Goal: Information Seeking & Learning: Find specific fact

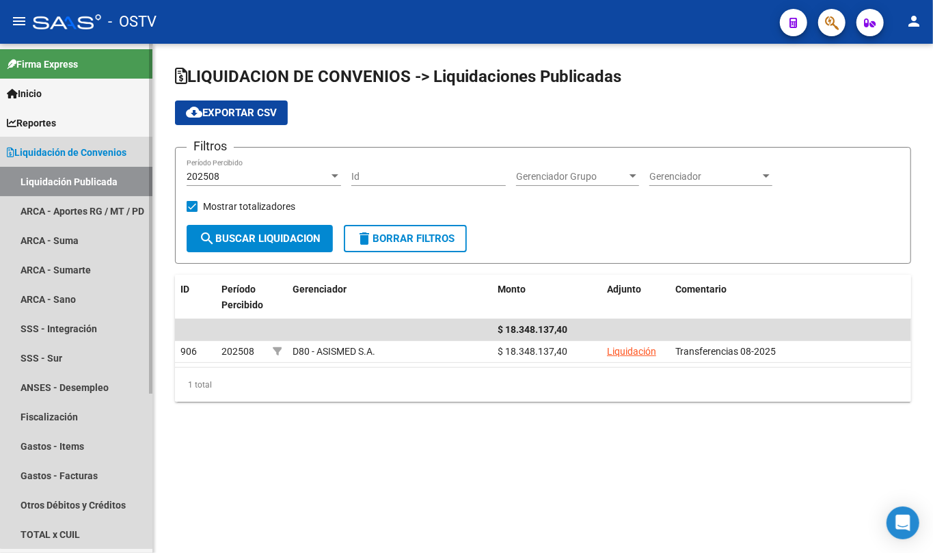
click at [97, 154] on span "Liquidación de Convenios" at bounding box center [67, 152] width 120 height 15
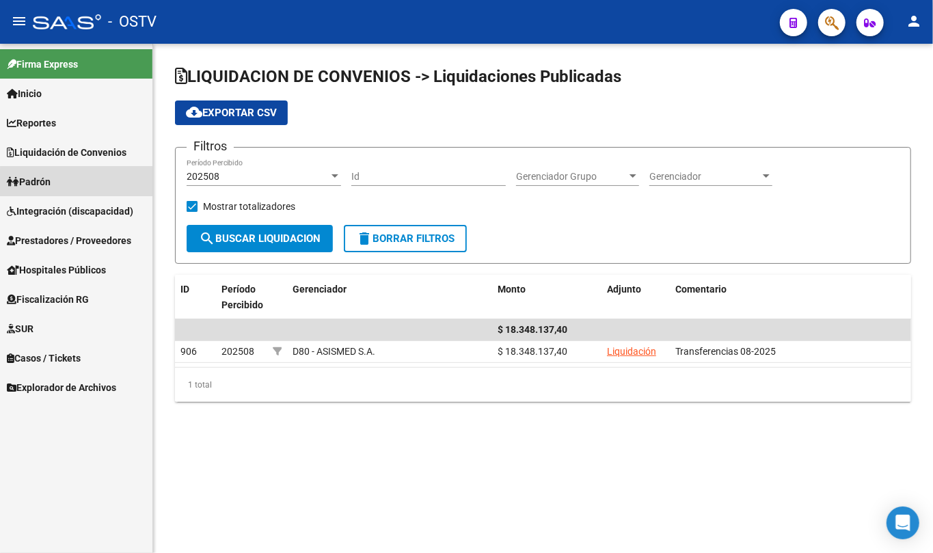
click at [78, 187] on link "Padrón" at bounding box center [76, 181] width 152 height 29
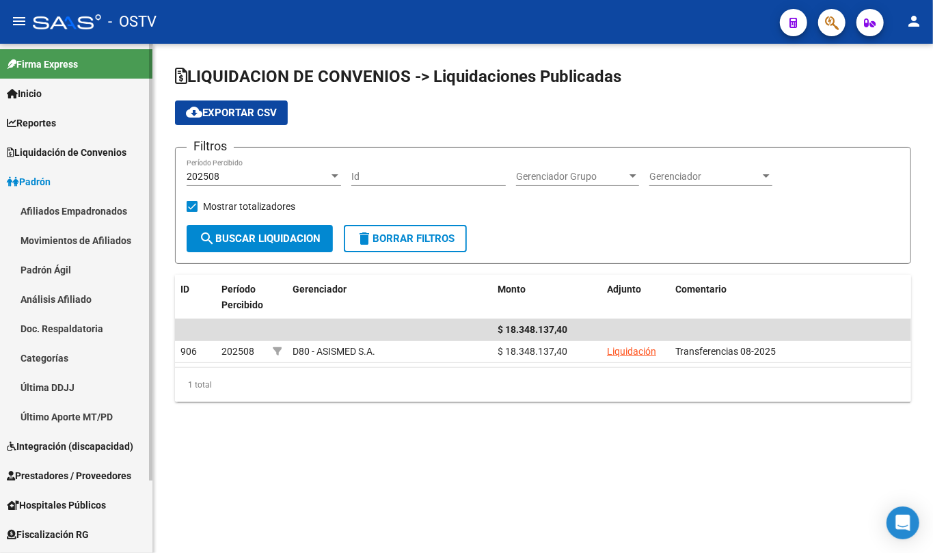
click at [90, 243] on link "Movimientos de Afiliados" at bounding box center [76, 240] width 152 height 29
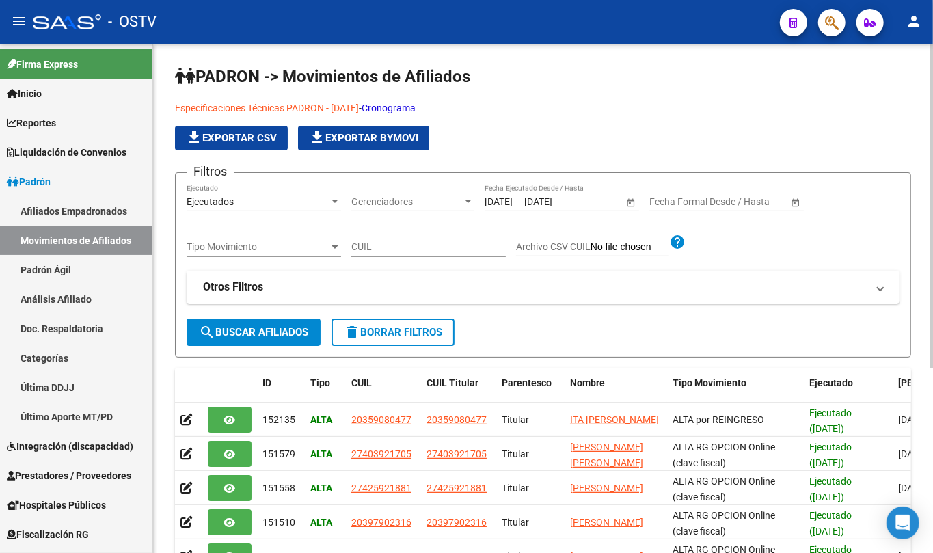
click at [359, 110] on link "Especificaciones Técnicas PADRON - [DATE]" at bounding box center [267, 108] width 184 height 11
click at [334, 202] on div at bounding box center [334, 201] width 7 height 3
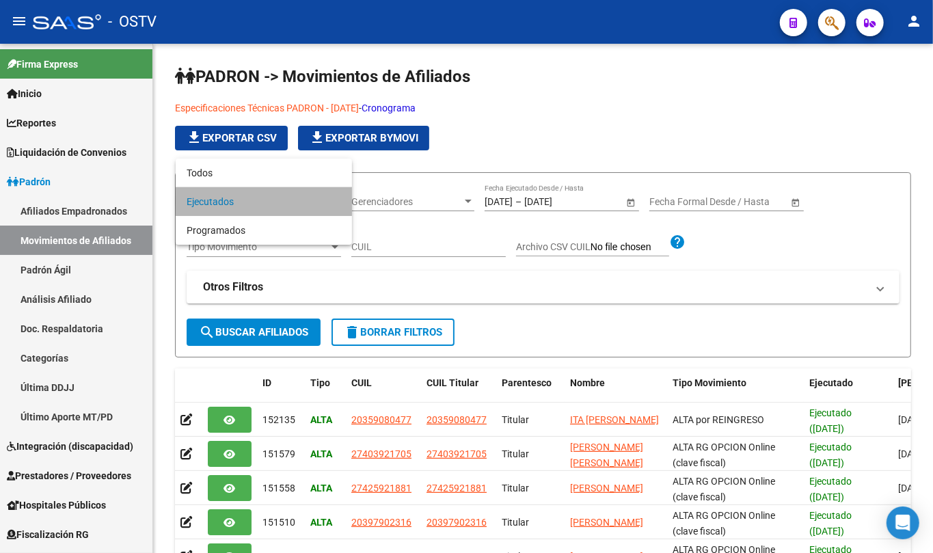
click at [334, 201] on span "Ejecutados" at bounding box center [264, 201] width 154 height 29
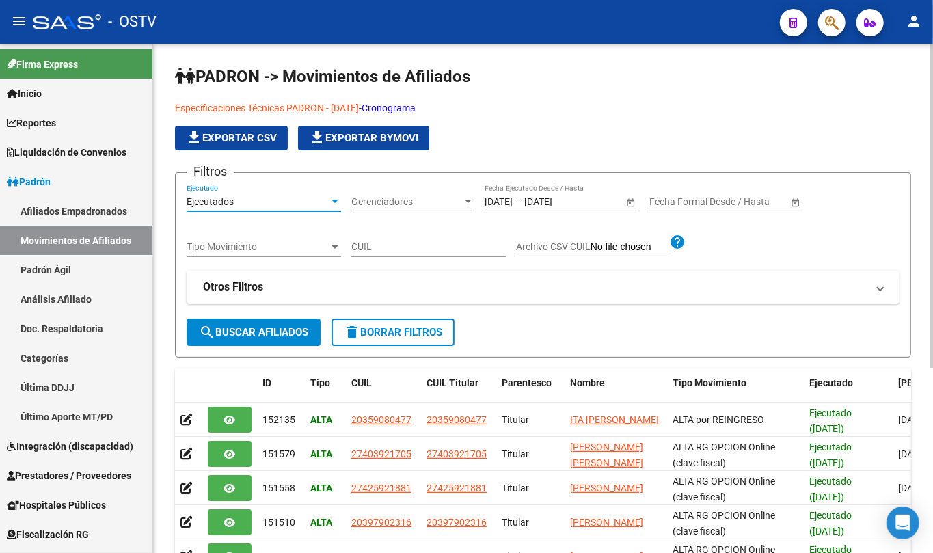
click at [331, 241] on div "Tipo Movimiento Tipo Movimiento" at bounding box center [264, 243] width 154 height 27
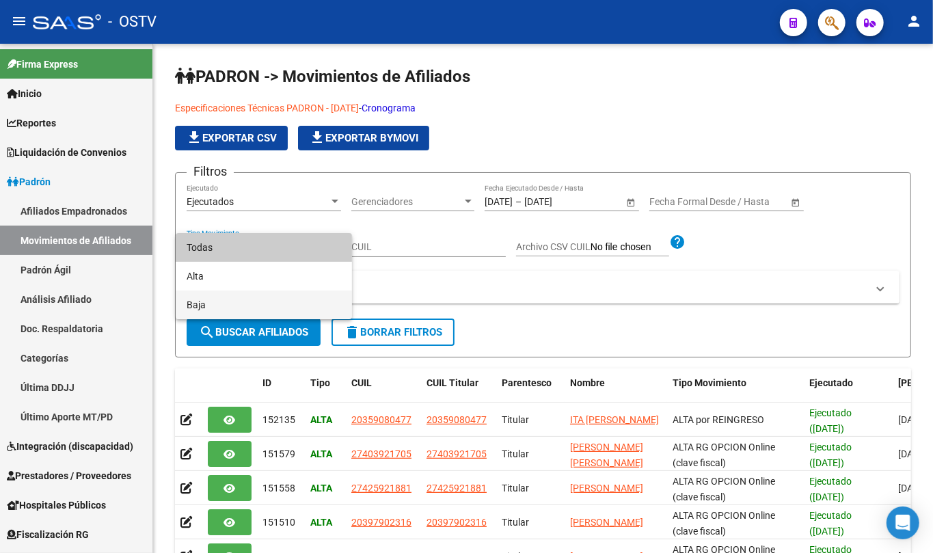
click at [230, 298] on span "Baja" at bounding box center [264, 304] width 154 height 29
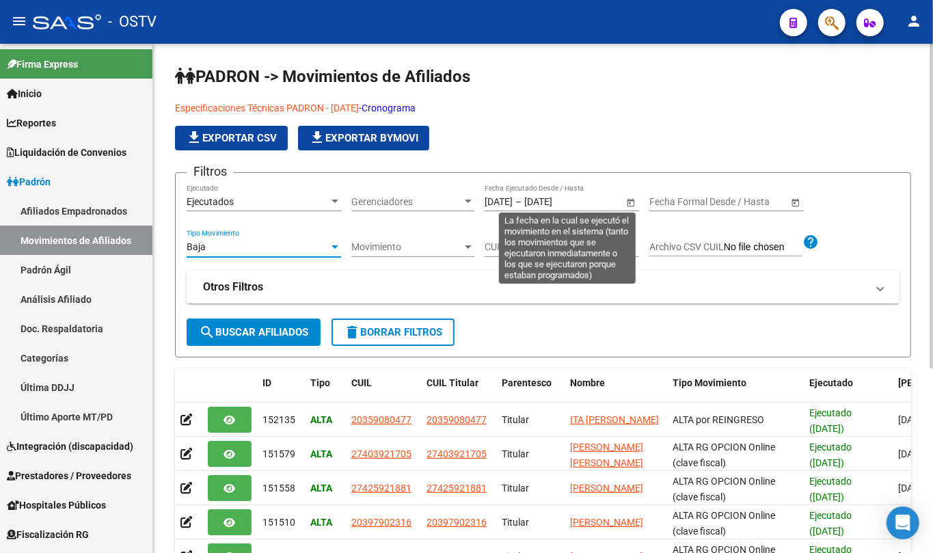
click at [635, 203] on span "Open calendar" at bounding box center [630, 202] width 33 height 33
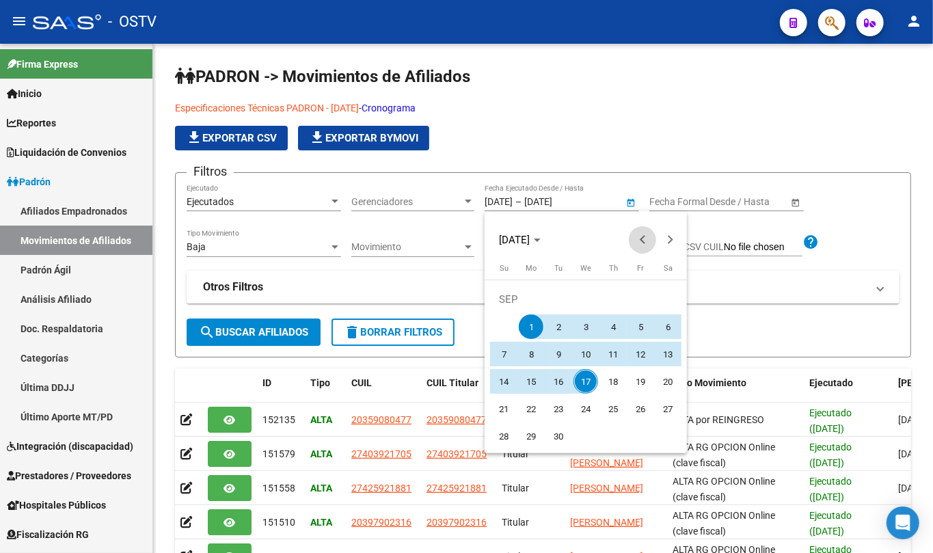
click at [640, 238] on span "Previous month" at bounding box center [642, 239] width 27 height 27
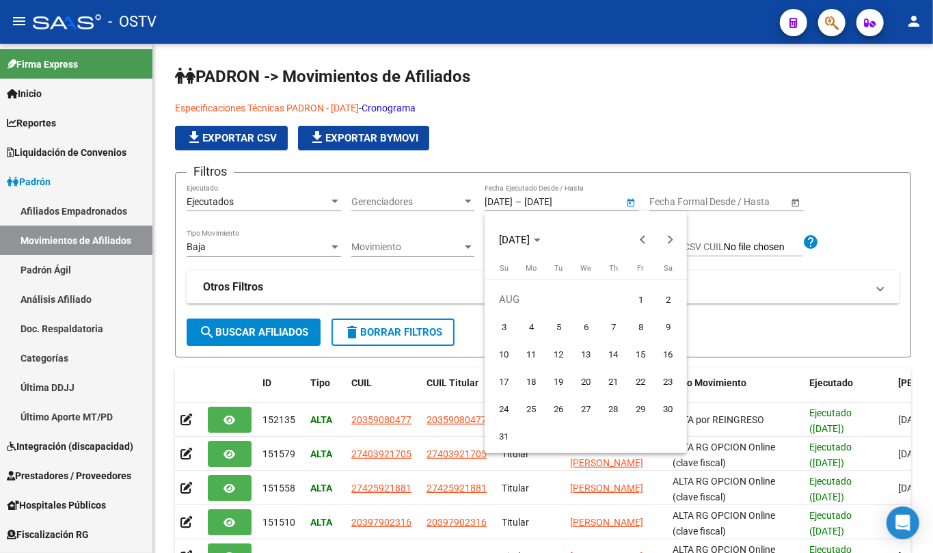
click at [630, 299] on span "1" at bounding box center [640, 299] width 25 height 25
type input "[DATE]"
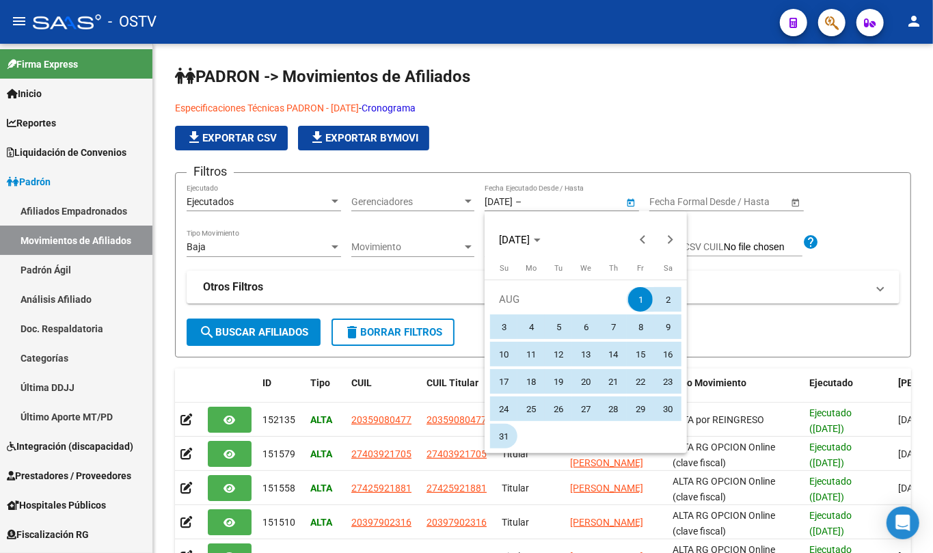
click at [498, 435] on span "31" at bounding box center [503, 436] width 25 height 25
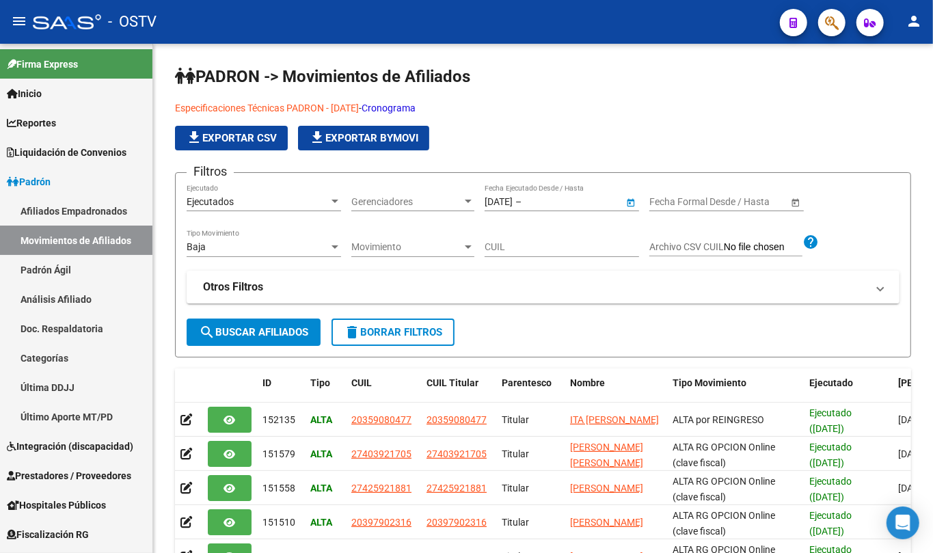
type input "[DATE]"
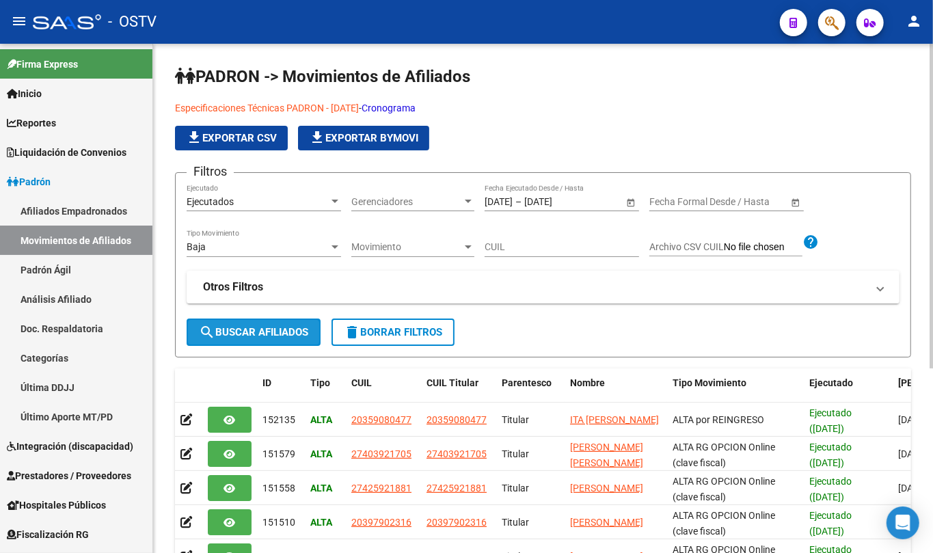
click at [295, 326] on span "search Buscar Afiliados" at bounding box center [253, 332] width 109 height 12
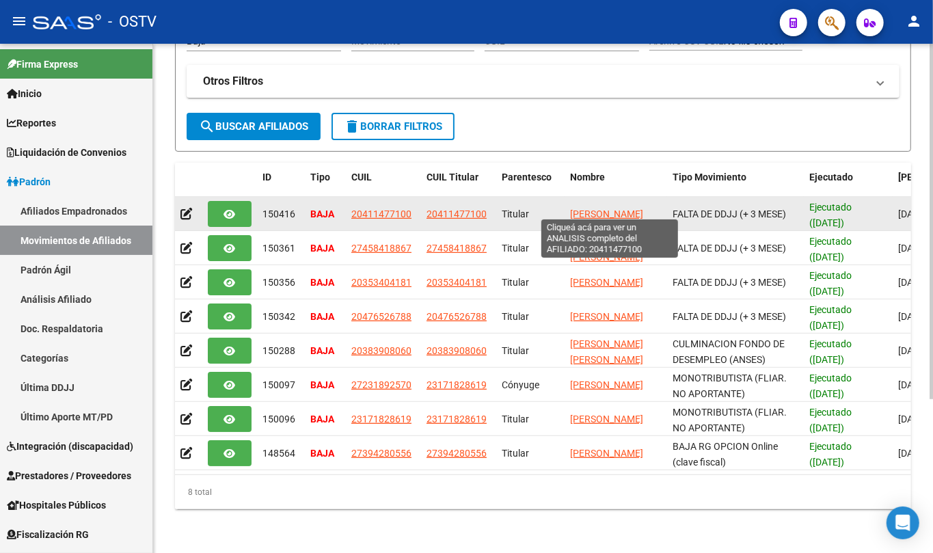
click at [588, 208] on span "[PERSON_NAME]" at bounding box center [606, 213] width 73 height 11
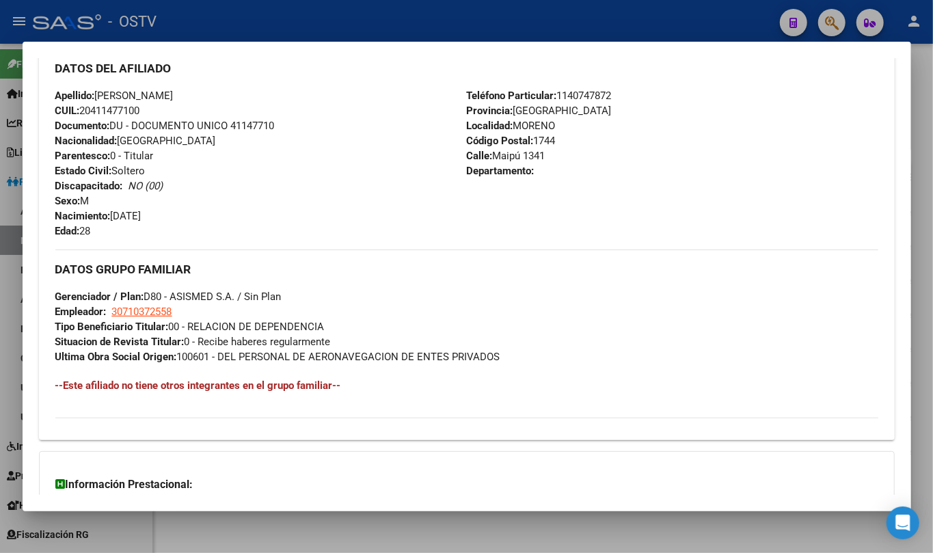
scroll to position [618, 0]
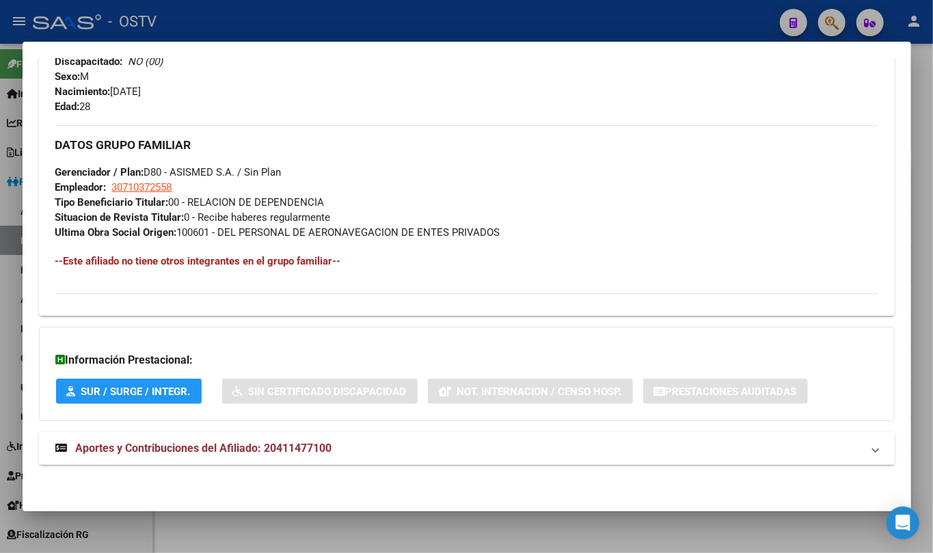
click at [220, 449] on span "Aportes y Contribuciones del Afiliado: 20411477100" at bounding box center [204, 447] width 256 height 13
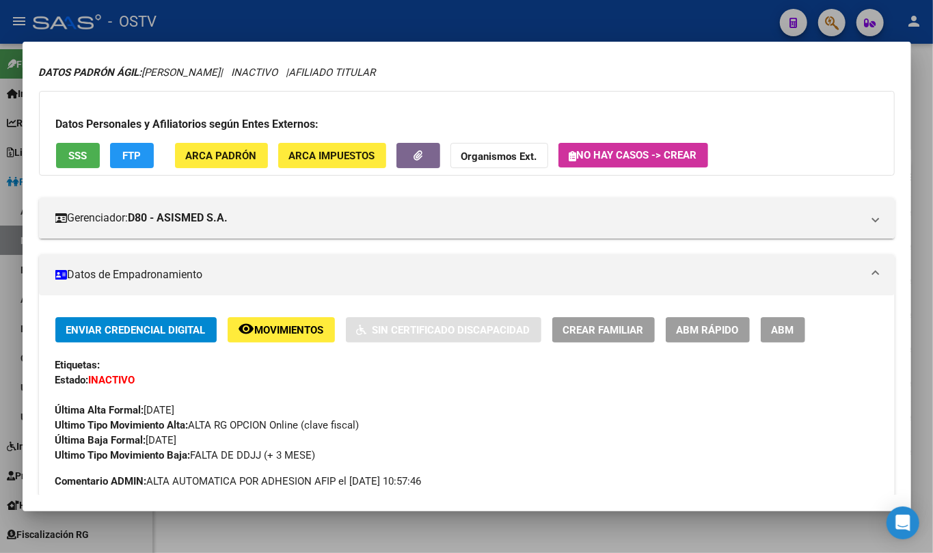
scroll to position [0, 0]
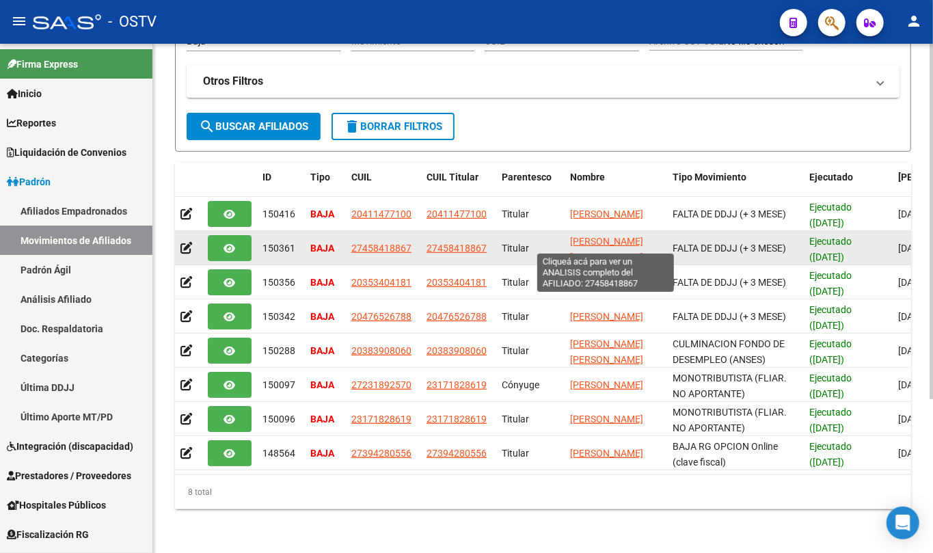
click at [613, 236] on span "[PERSON_NAME] [PERSON_NAME]" at bounding box center [606, 249] width 73 height 27
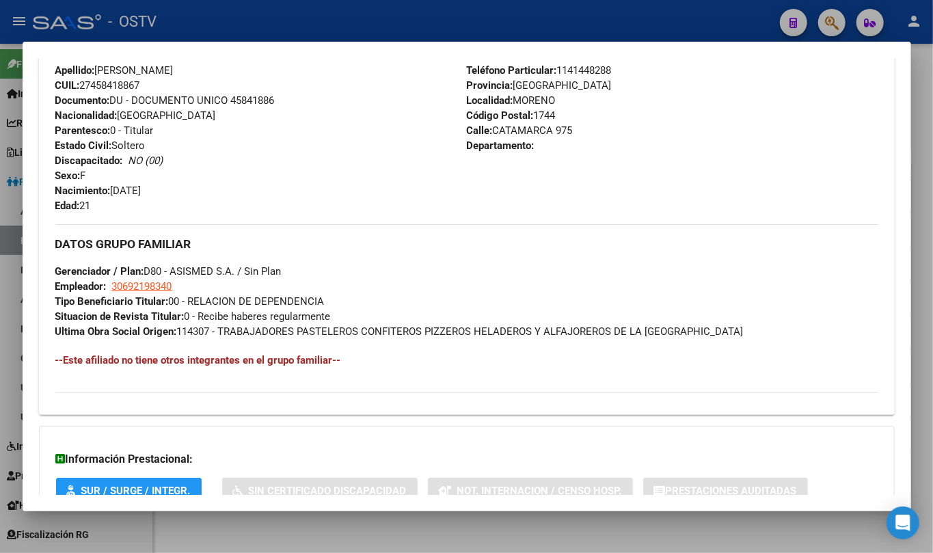
scroll to position [618, 0]
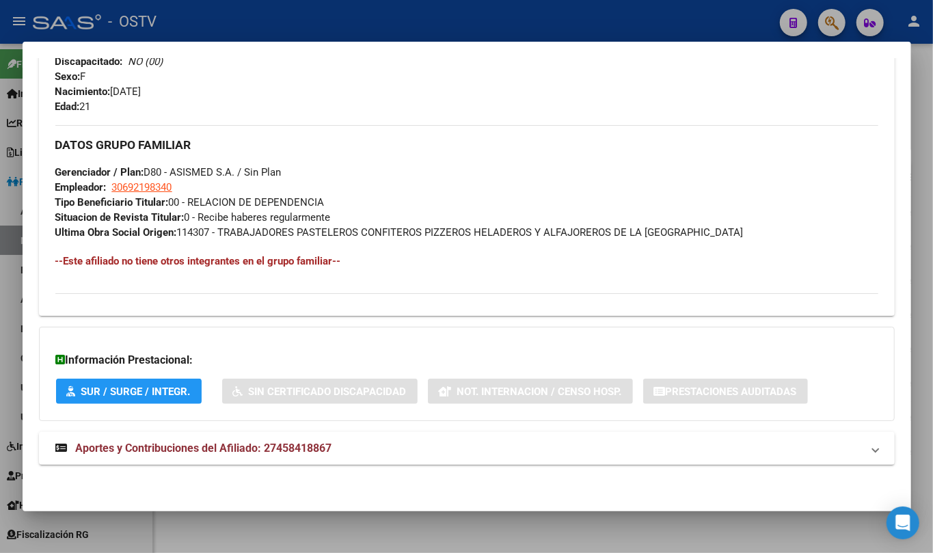
drag, startPoint x: 241, startPoint y: 451, endPoint x: 254, endPoint y: 353, distance: 98.7
click at [241, 452] on span "Aportes y Contribuciones del Afiliado: 27458418867" at bounding box center [204, 447] width 256 height 13
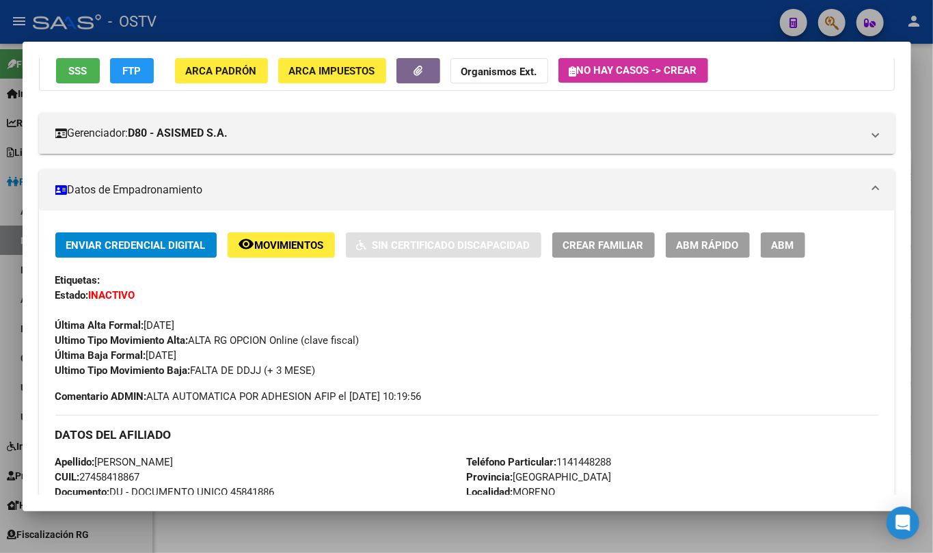
scroll to position [0, 0]
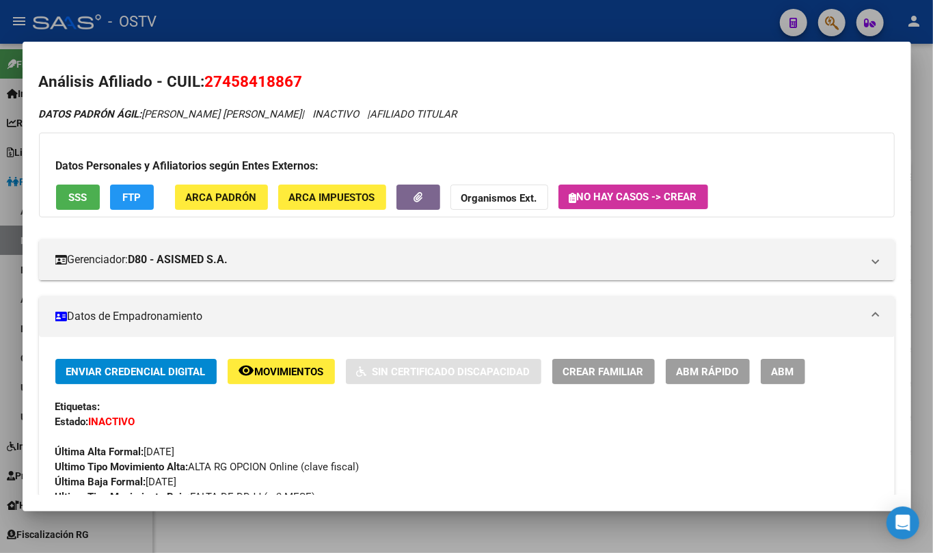
drag, startPoint x: 227, startPoint y: 85, endPoint x: 290, endPoint y: 87, distance: 62.9
click at [290, 87] on span "27458418867" at bounding box center [254, 81] width 98 height 18
copy span "45841886"
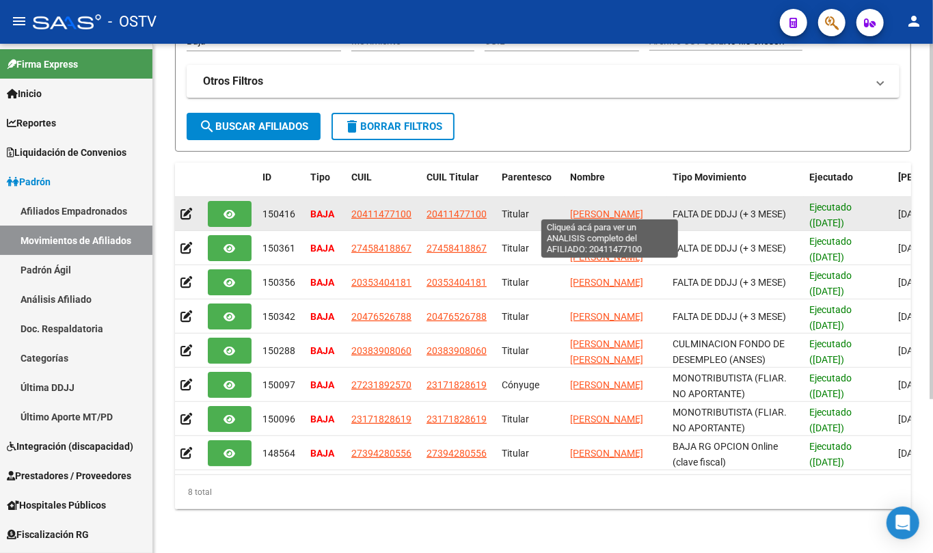
click at [583, 208] on span "[PERSON_NAME]" at bounding box center [606, 213] width 73 height 11
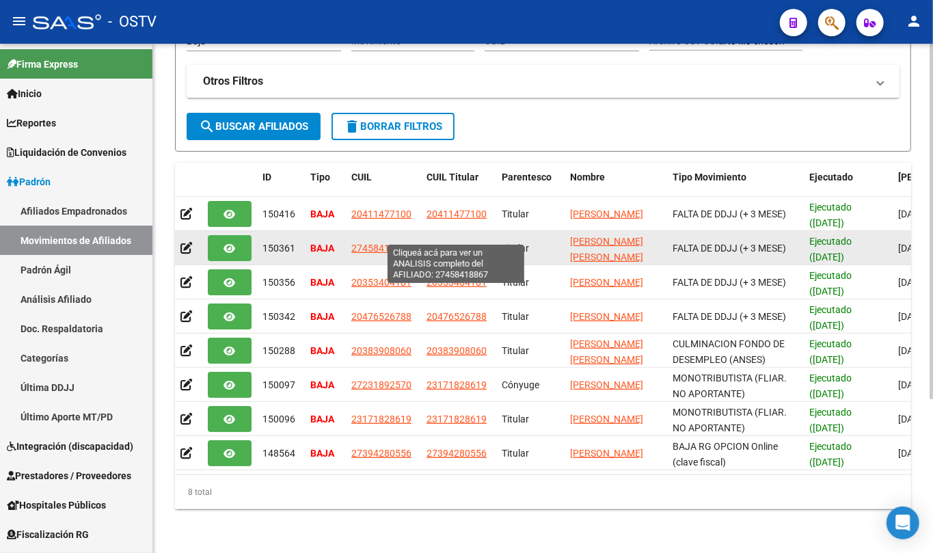
click at [454, 243] on span "27458418867" at bounding box center [456, 248] width 60 height 11
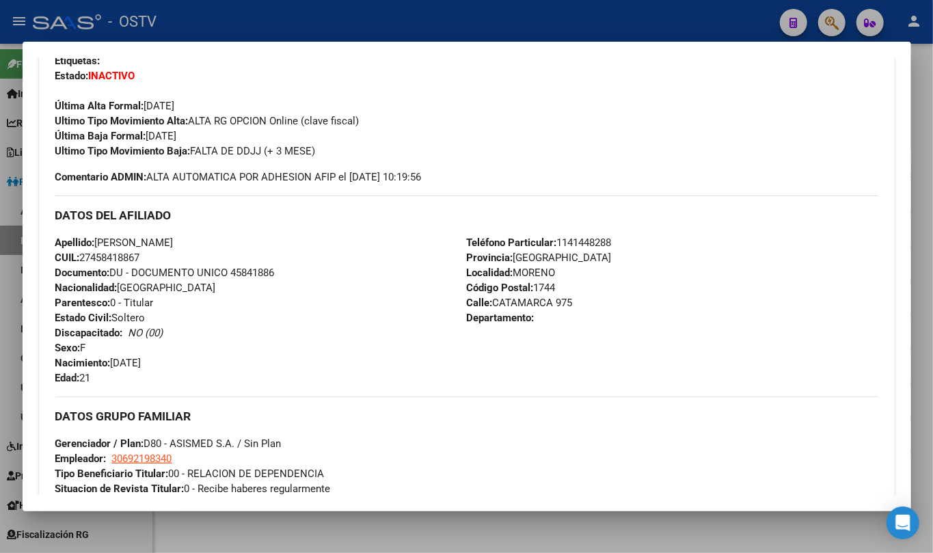
scroll to position [618, 0]
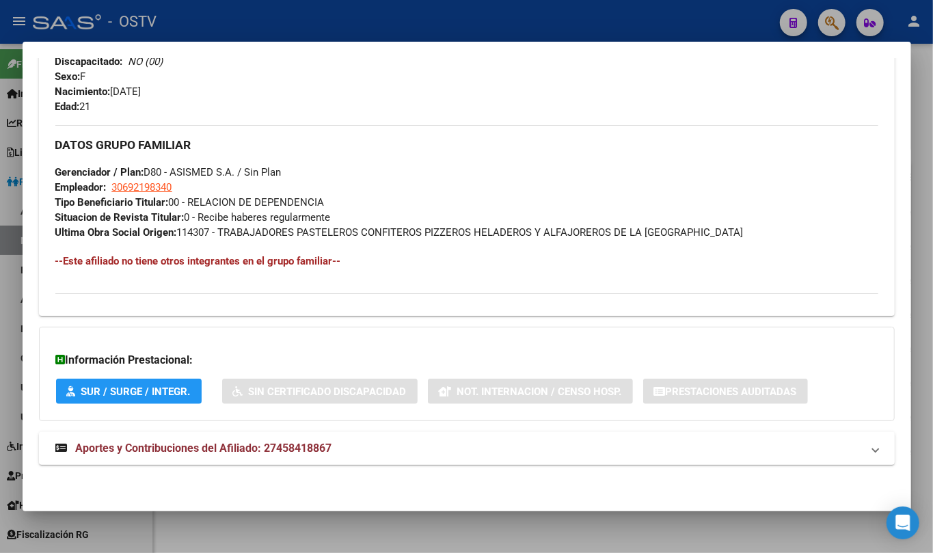
click at [246, 435] on mat-expansion-panel-header "Aportes y Contribuciones del Afiliado: 27458418867" at bounding box center [467, 448] width 856 height 33
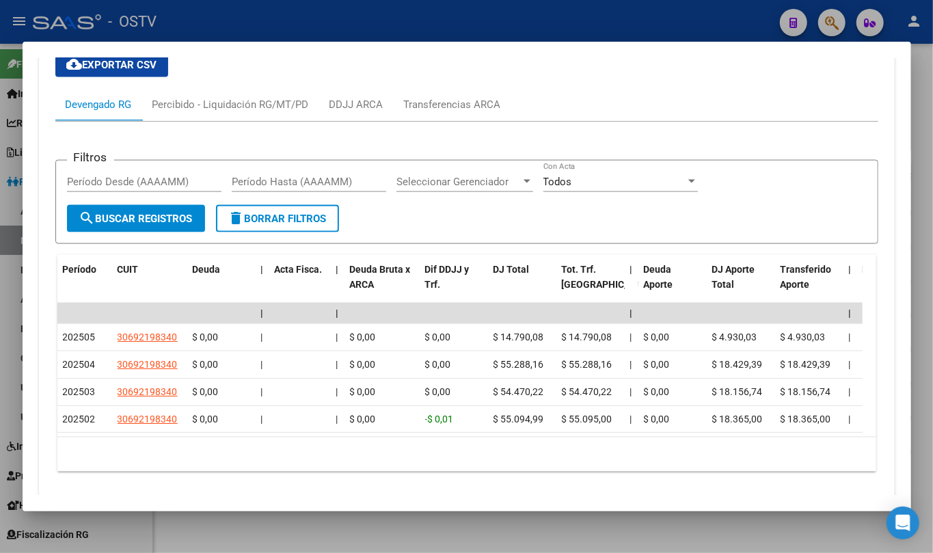
scroll to position [1129, 0]
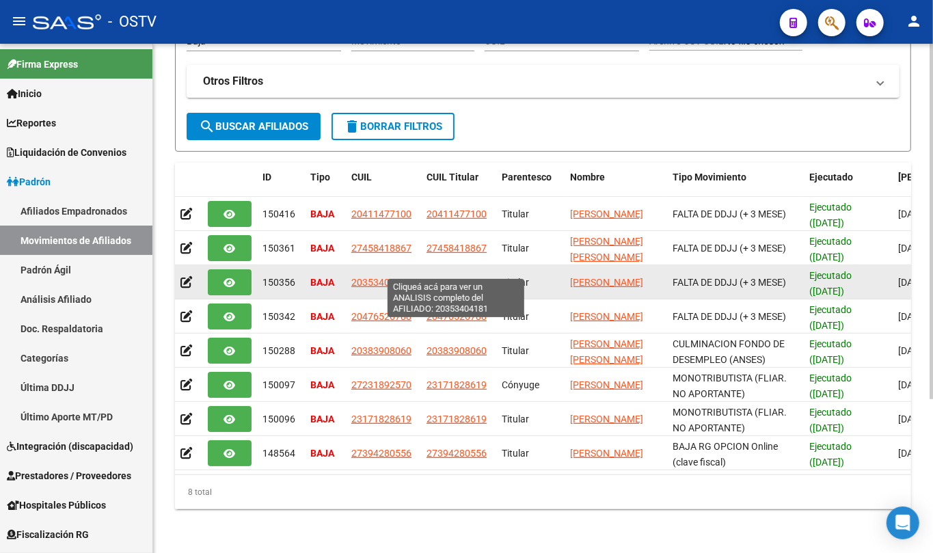
click at [479, 277] on span "20353404181" at bounding box center [456, 282] width 60 height 11
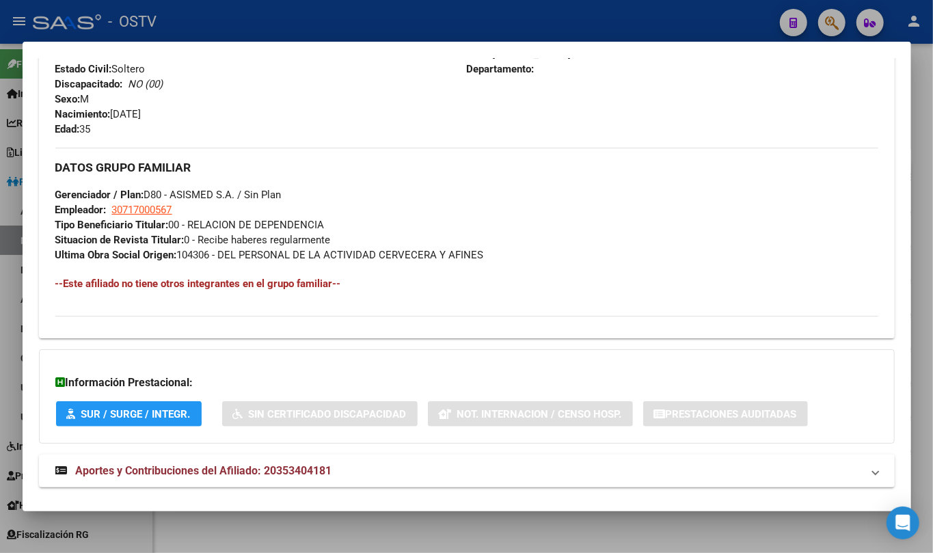
scroll to position [618, 0]
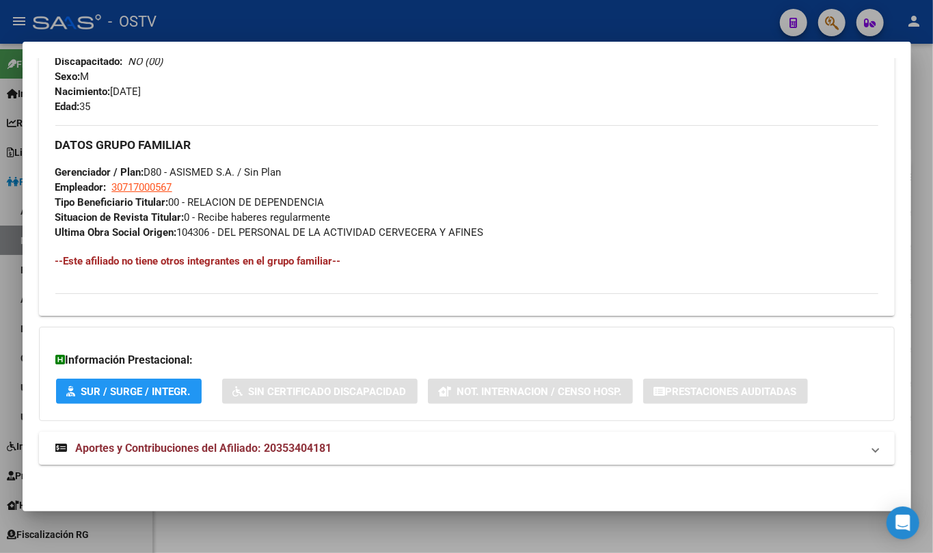
click at [254, 446] on span "Aportes y Contribuciones del Afiliado: 20353404181" at bounding box center [204, 447] width 256 height 13
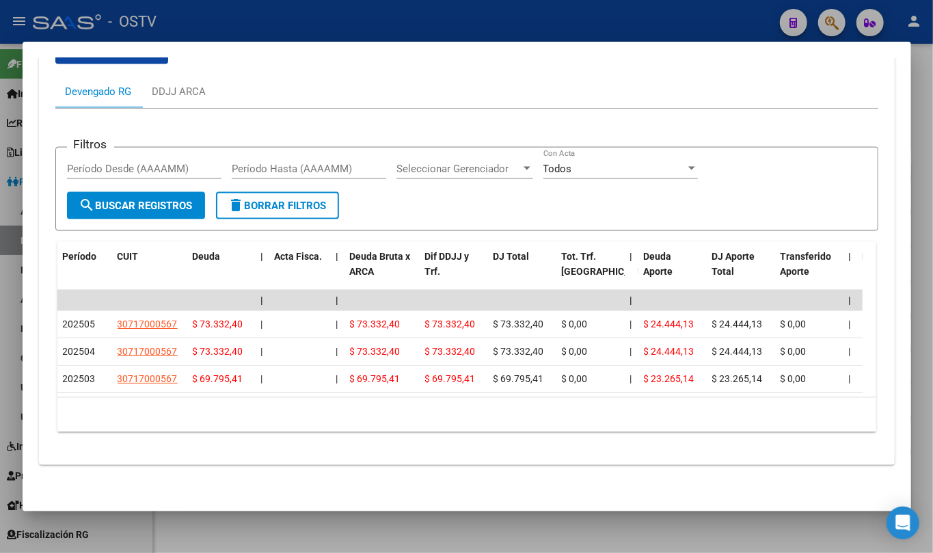
scroll to position [1102, 0]
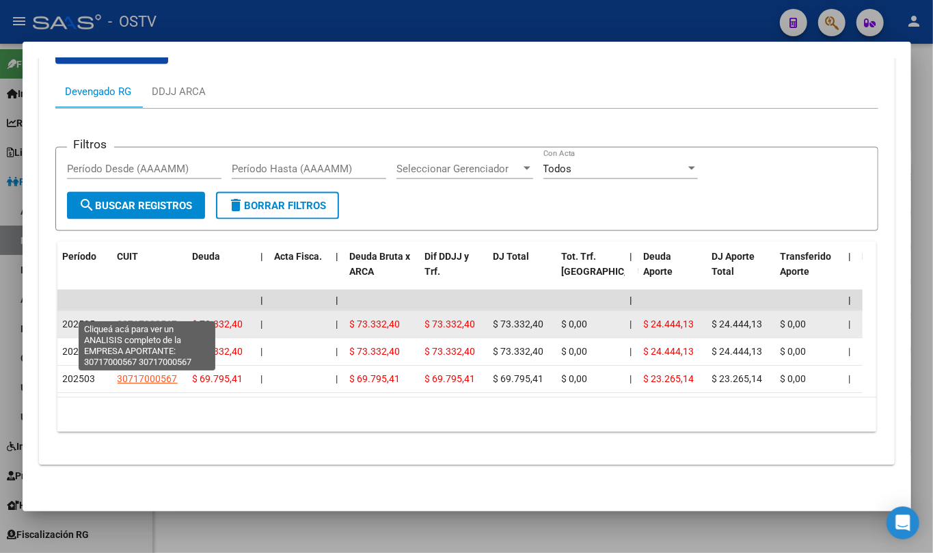
click at [164, 318] on span "30717000567" at bounding box center [148, 323] width 60 height 11
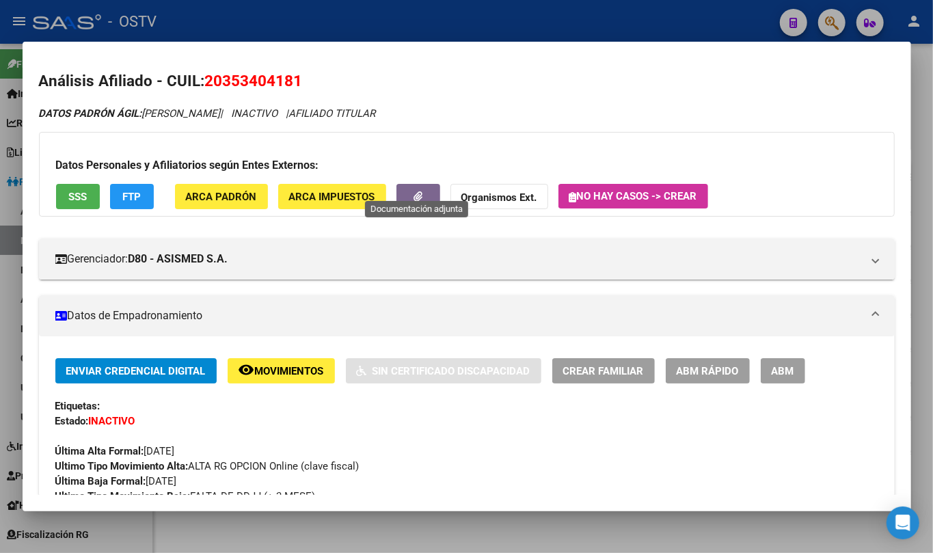
scroll to position [0, 0]
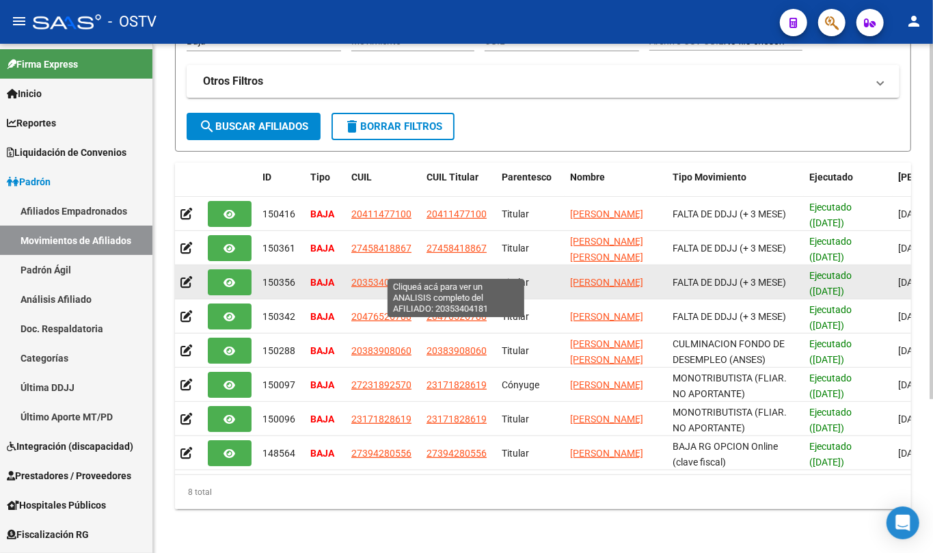
click at [441, 277] on span "20353404181" at bounding box center [456, 282] width 60 height 11
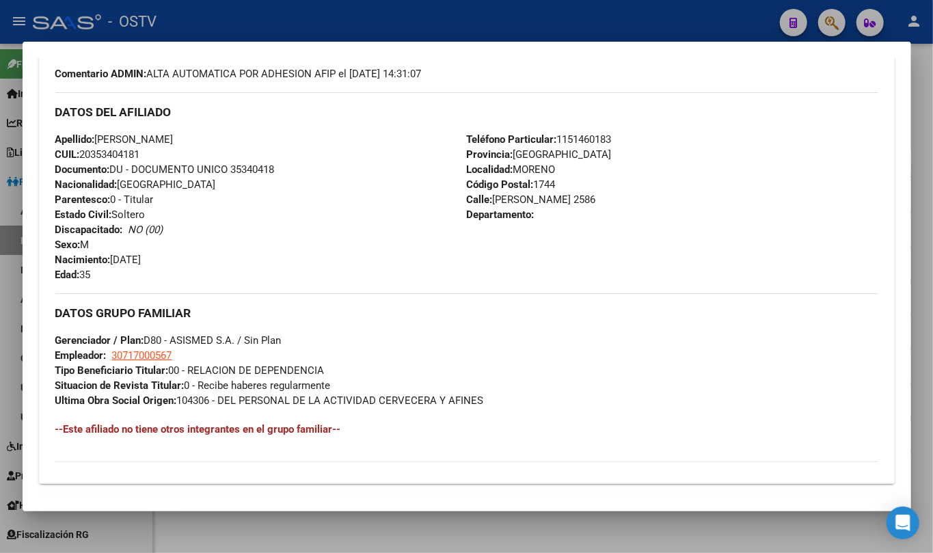
scroll to position [618, 0]
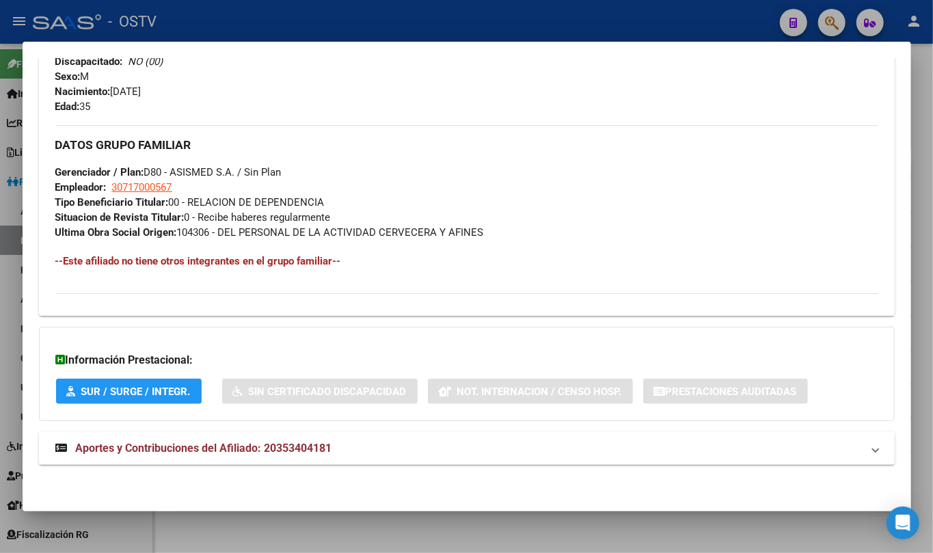
click at [260, 435] on mat-expansion-panel-header "Aportes y Contribuciones del Afiliado: 20353404181" at bounding box center [467, 448] width 856 height 33
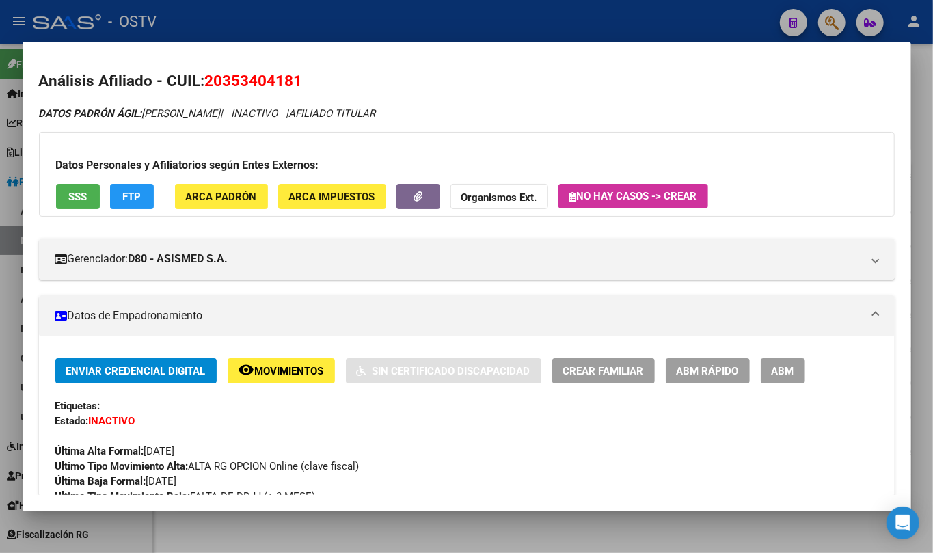
scroll to position [0, 0]
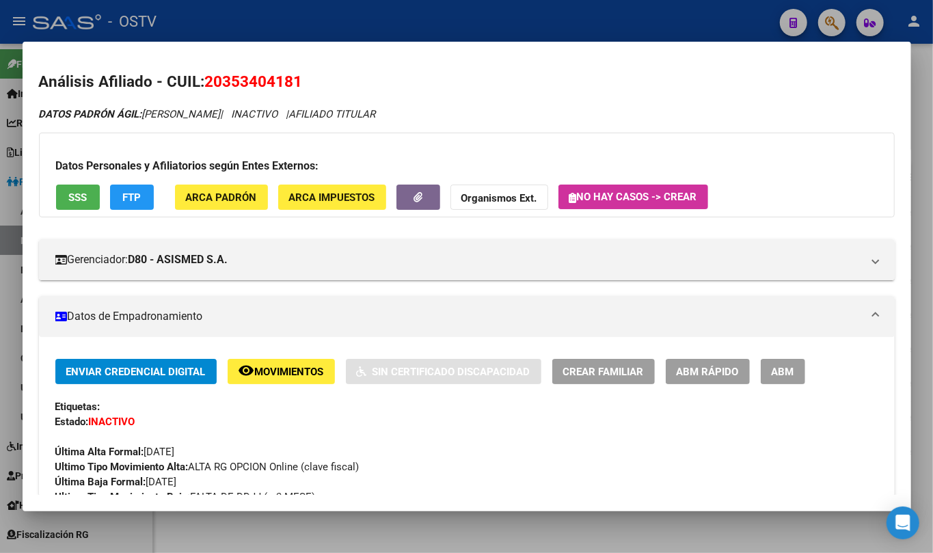
drag, startPoint x: 222, startPoint y: 83, endPoint x: 296, endPoint y: 83, distance: 73.8
click at [296, 83] on span "20353404181" at bounding box center [254, 81] width 98 height 18
copy span "35340418"
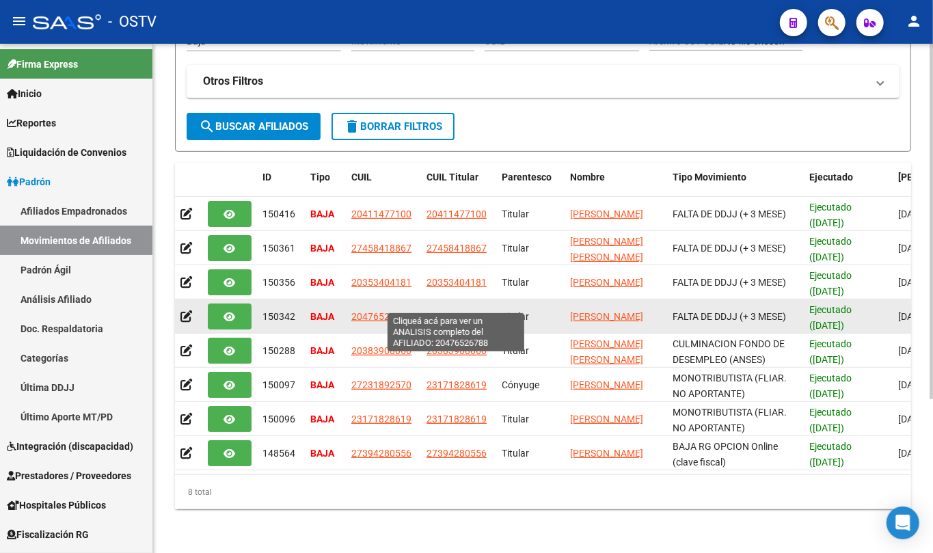
click at [463, 311] on span "20476526788" at bounding box center [456, 316] width 60 height 11
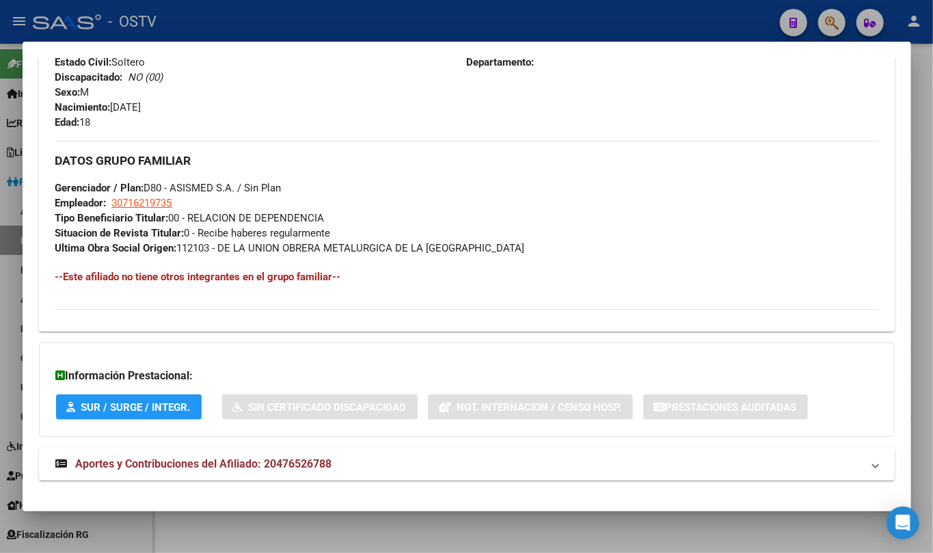
scroll to position [618, 0]
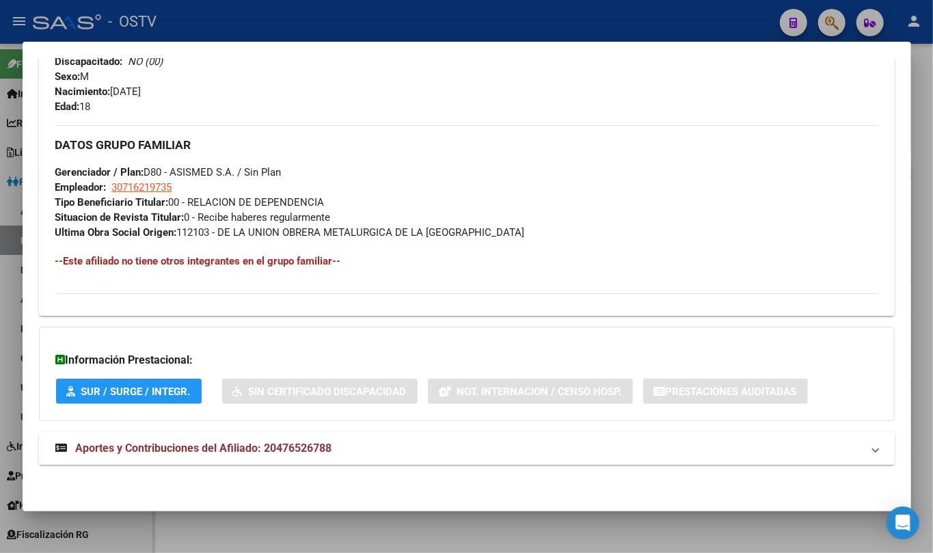
click at [276, 451] on span "Aportes y Contribuciones del Afiliado: 20476526788" at bounding box center [204, 447] width 256 height 13
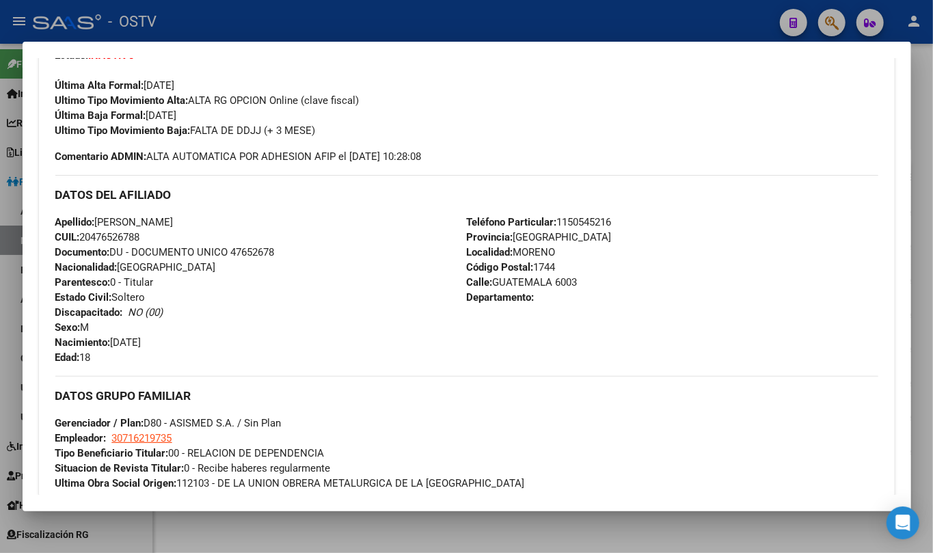
scroll to position [364, 0]
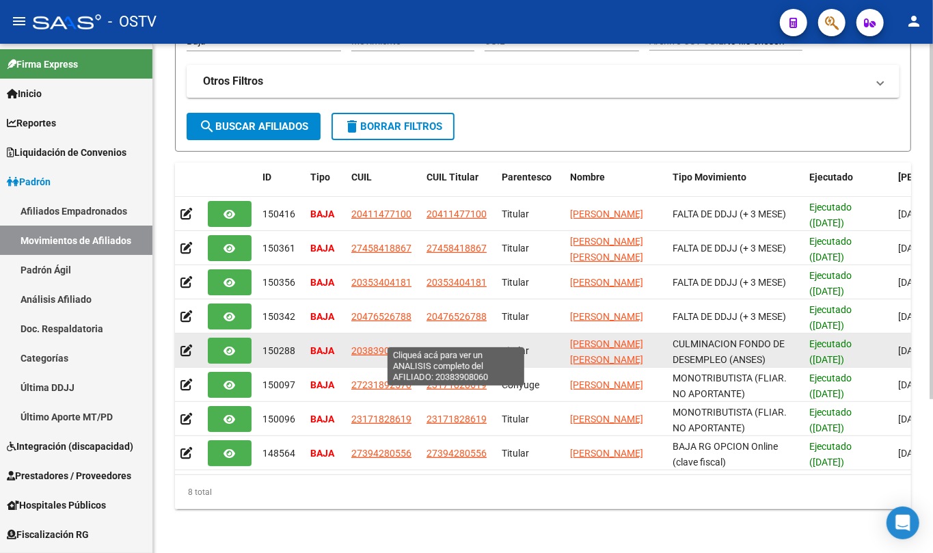
click at [457, 345] on span "20383908060" at bounding box center [456, 350] width 60 height 11
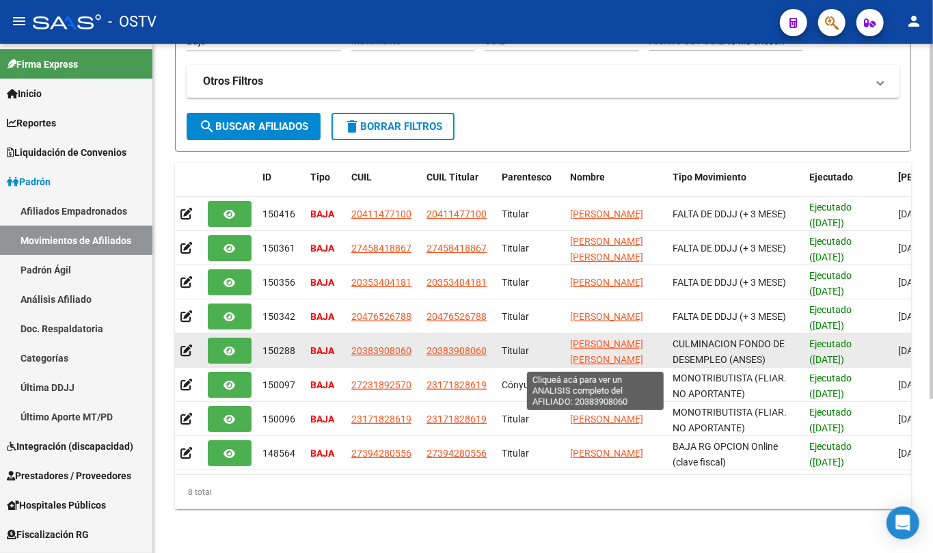
click at [588, 338] on span "[PERSON_NAME] [PERSON_NAME]" at bounding box center [606, 351] width 73 height 27
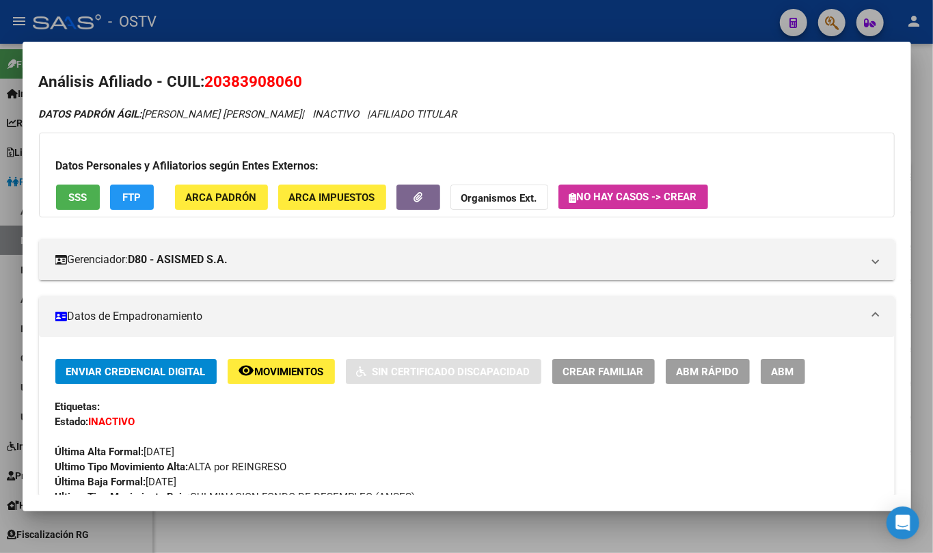
drag, startPoint x: 224, startPoint y: 82, endPoint x: 292, endPoint y: 80, distance: 68.4
click at [292, 80] on span "20383908060" at bounding box center [254, 81] width 98 height 18
copy span "38390806"
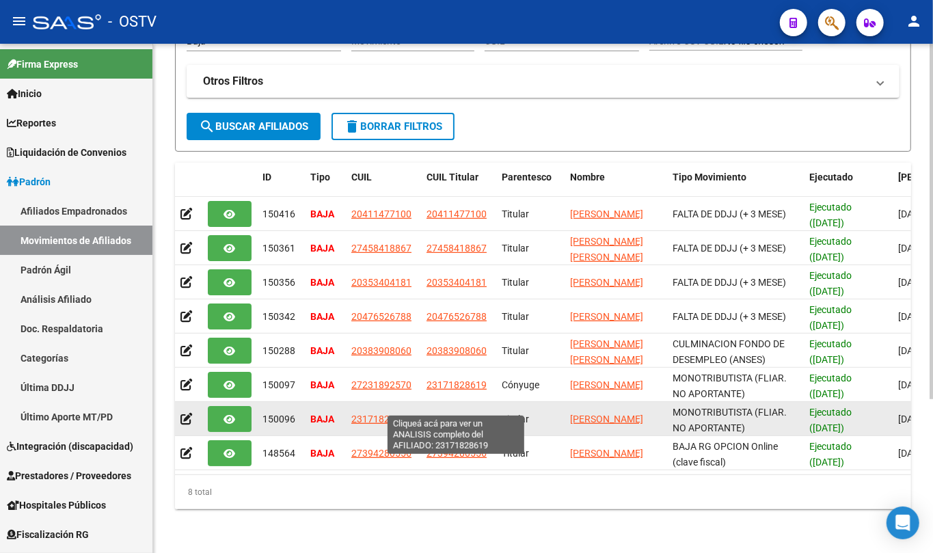
click at [469, 413] on span "23171828619" at bounding box center [456, 418] width 60 height 11
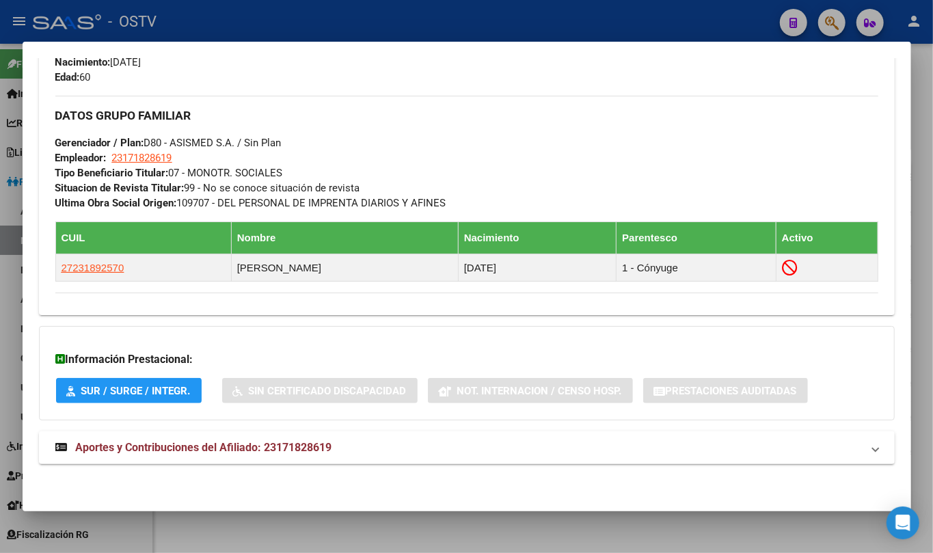
scroll to position [648, 0]
drag, startPoint x: 258, startPoint y: 441, endPoint x: 250, endPoint y: 444, distance: 8.9
click at [252, 444] on span "Aportes y Contribuciones del Afiliado: 23171828619" at bounding box center [204, 447] width 256 height 13
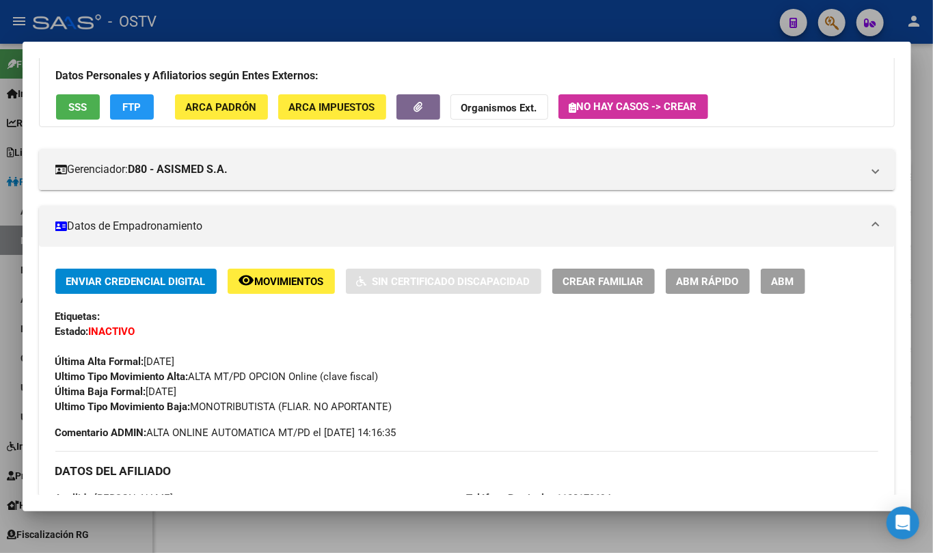
scroll to position [0, 0]
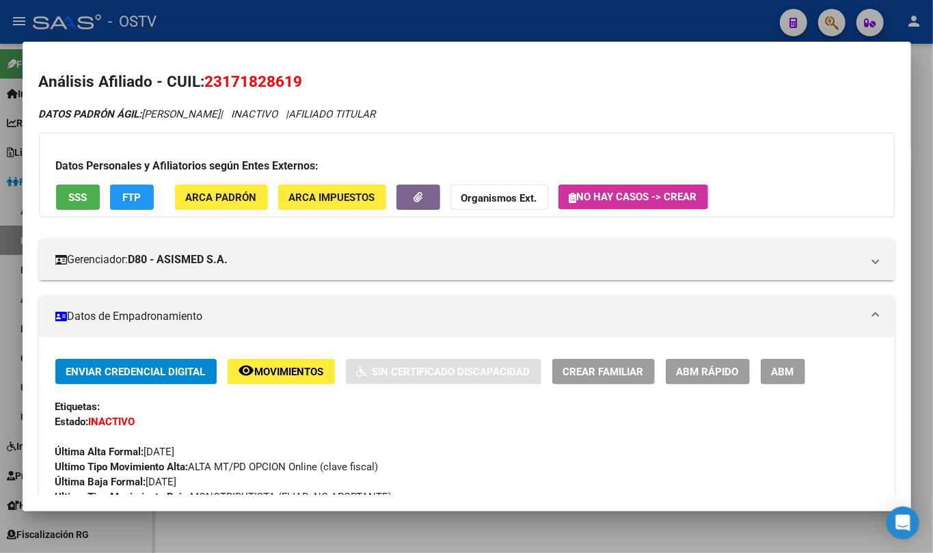
drag, startPoint x: 225, startPoint y: 80, endPoint x: 290, endPoint y: 83, distance: 65.0
click at [290, 83] on span "23171828619" at bounding box center [254, 81] width 98 height 18
copy span "17182861"
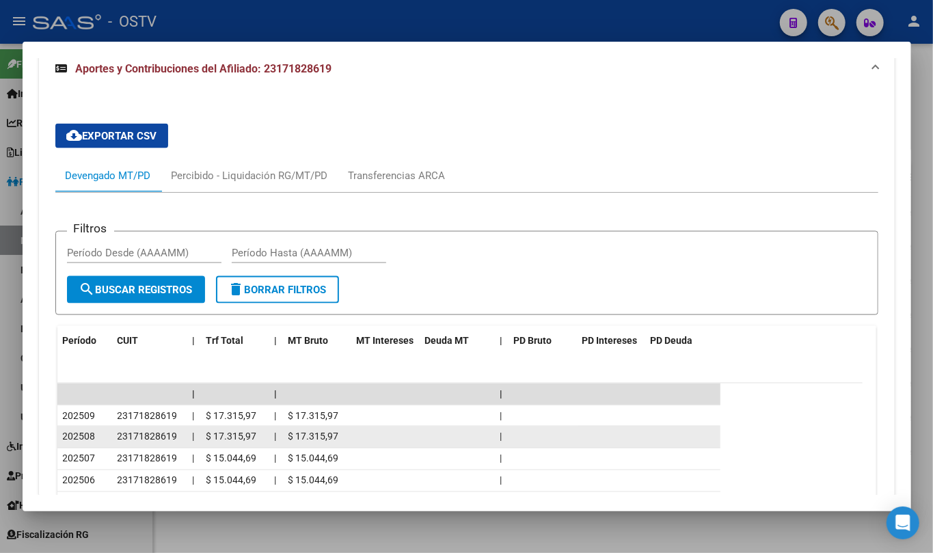
scroll to position [1093, 0]
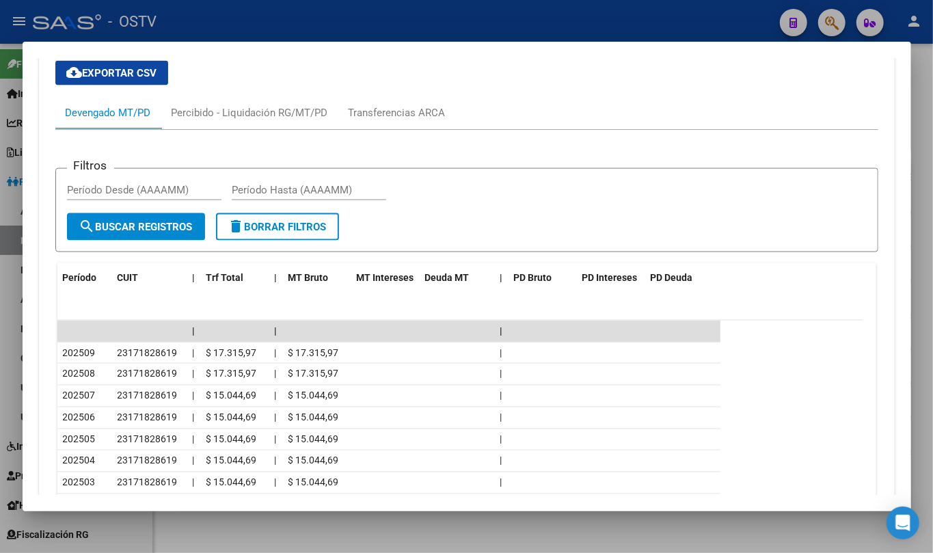
click at [254, 92] on div "cloud_download Exportar CSV Devengado MT/PD Percibido - Liquidación RG/MT/PD Tr…" at bounding box center [466, 329] width 823 height 559
click at [249, 118] on div "Percibido - Liquidación RG/MT/PD" at bounding box center [250, 112] width 156 height 15
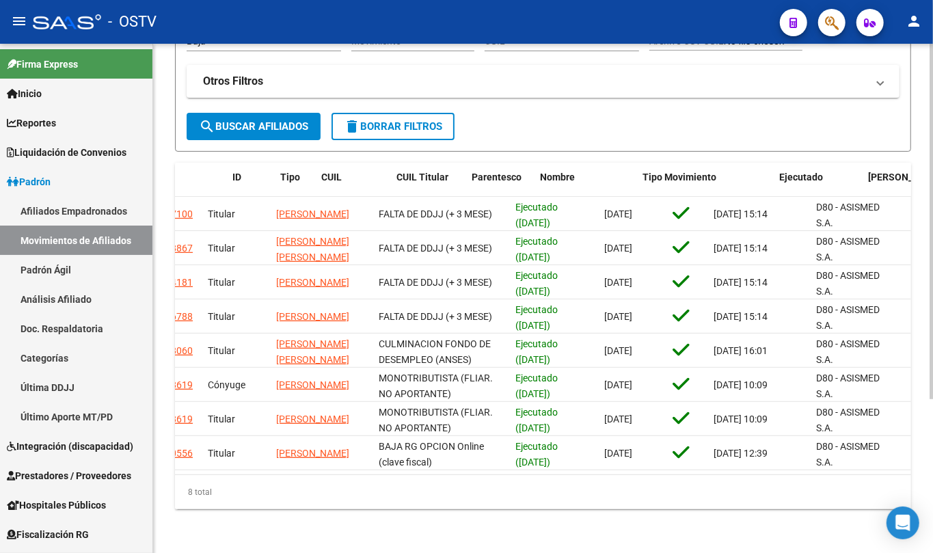
scroll to position [0, 0]
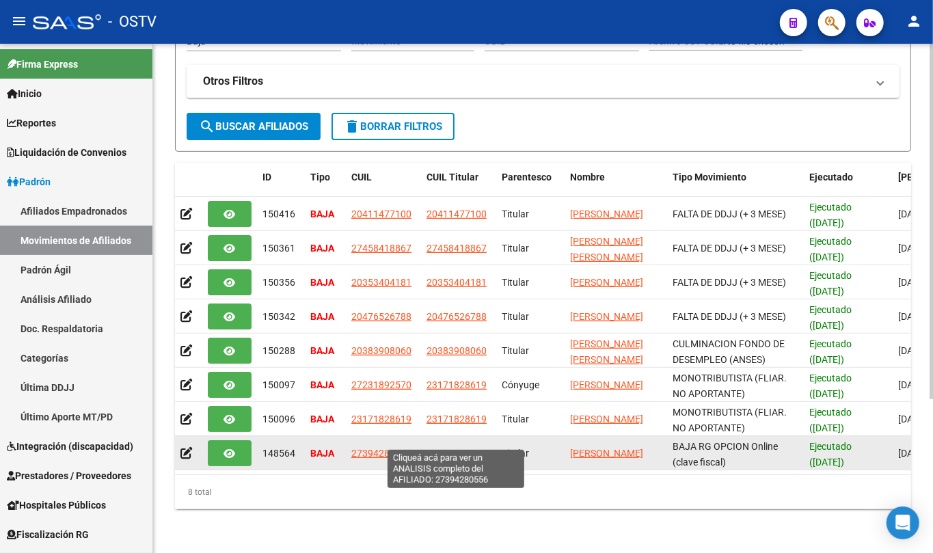
click at [467, 448] on span "27394280556" at bounding box center [456, 453] width 60 height 11
type textarea "27394280556"
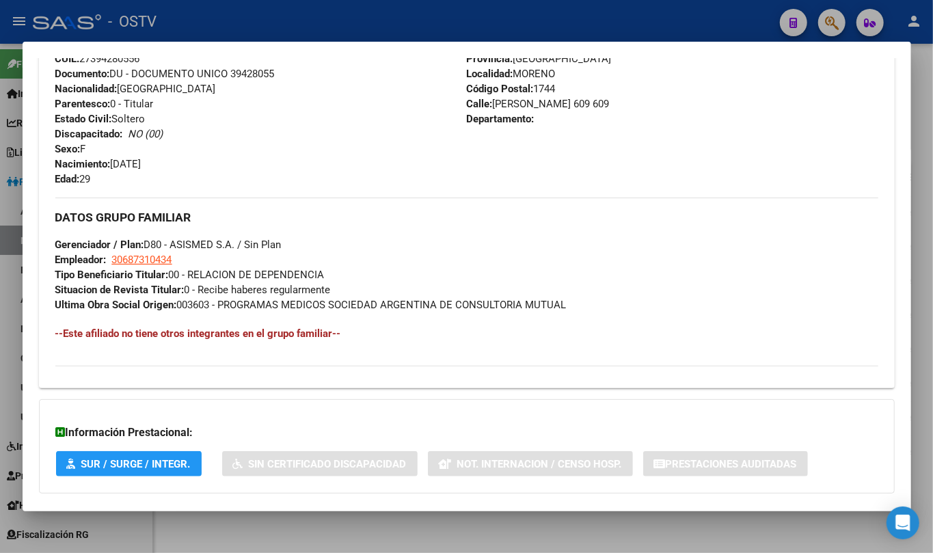
scroll to position [618, 0]
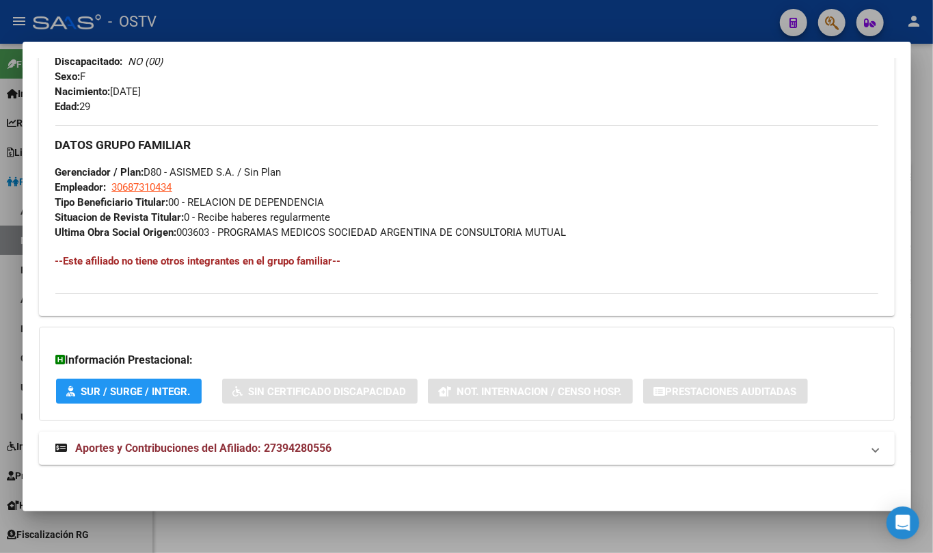
click at [271, 435] on mat-expansion-panel-header "Aportes y Contribuciones del Afiliado: 27394280556" at bounding box center [467, 448] width 856 height 33
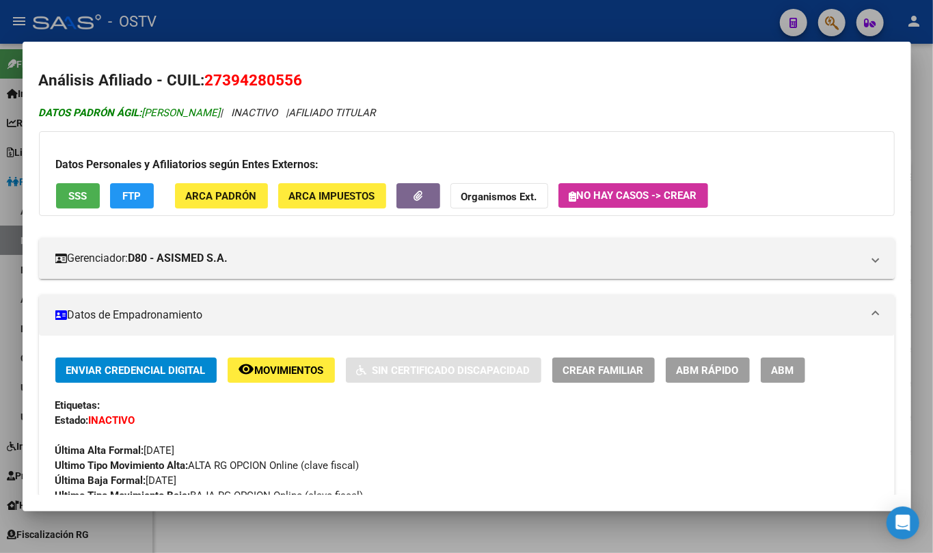
scroll to position [0, 0]
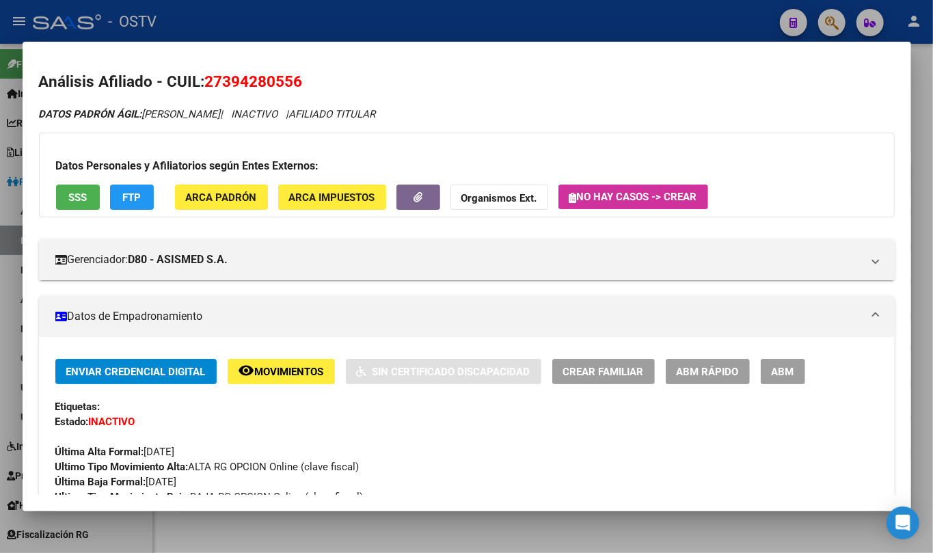
drag, startPoint x: 230, startPoint y: 80, endPoint x: 295, endPoint y: 86, distance: 65.9
click at [295, 86] on span "27394280556" at bounding box center [254, 81] width 98 height 18
copy span "39428055"
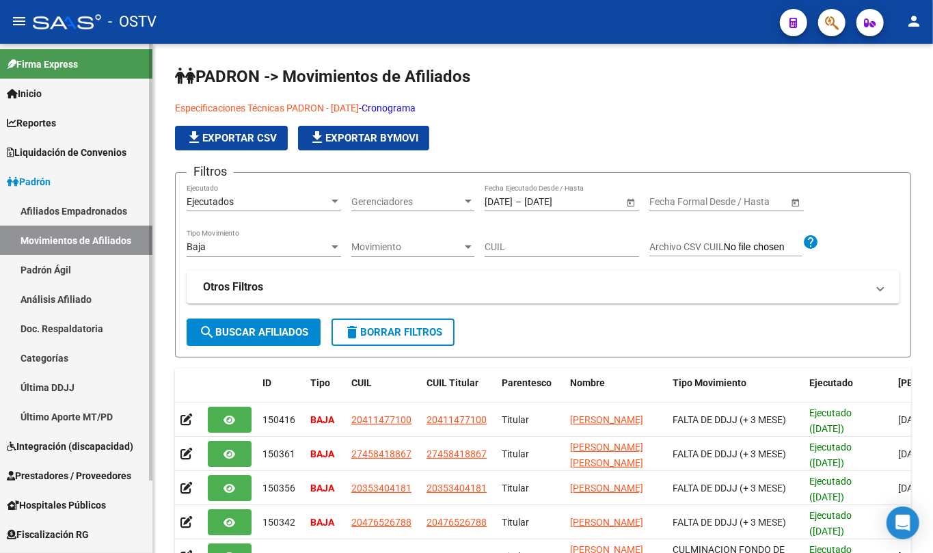
click at [50, 178] on span "Padrón" at bounding box center [29, 181] width 44 height 15
